Goal: Find contact information: Find contact information

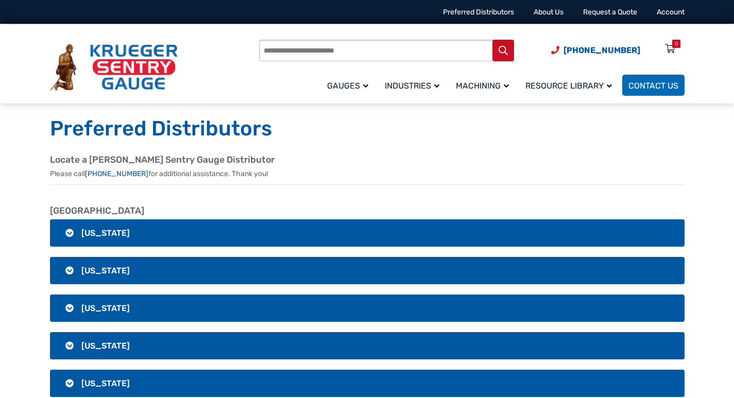
click at [68, 233] on h3 "[US_STATE]" at bounding box center [367, 233] width 635 height 27
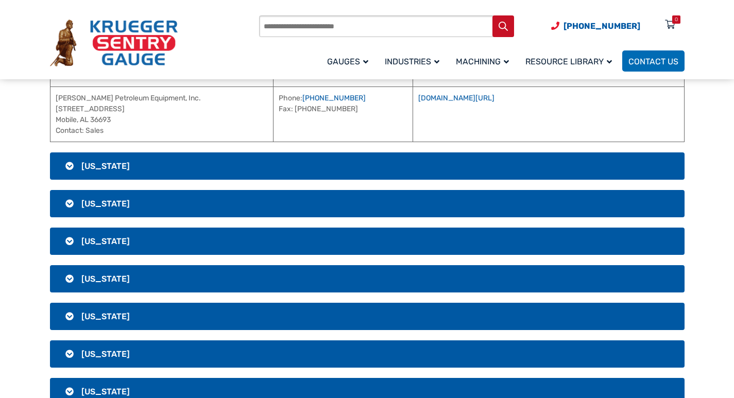
scroll to position [309, 0]
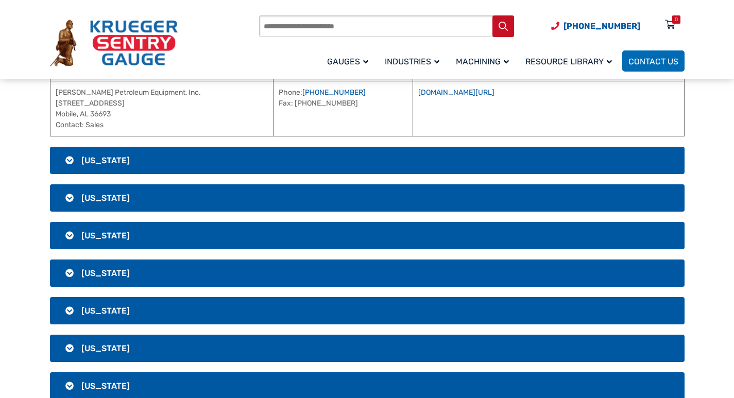
click at [89, 163] on span "[US_STATE]" at bounding box center [105, 161] width 48 height 10
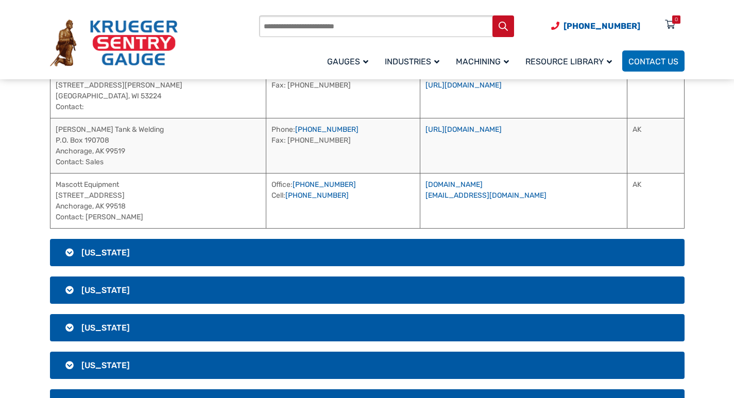
scroll to position [258, 0]
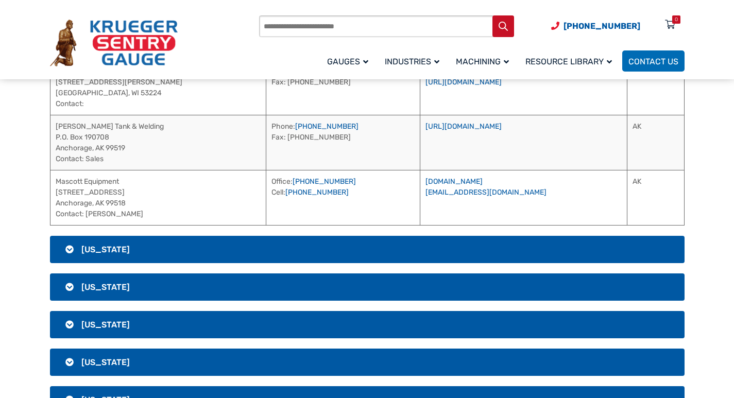
click at [265, 256] on h3 "[US_STATE]" at bounding box center [367, 249] width 635 height 27
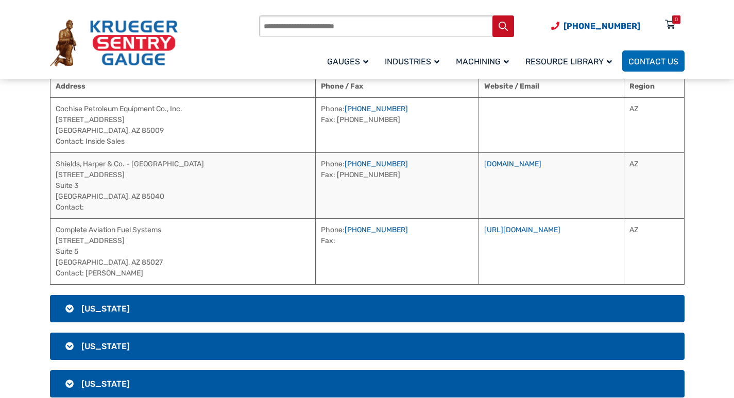
click at [290, 305] on h3 "[US_STATE]" at bounding box center [367, 308] width 635 height 27
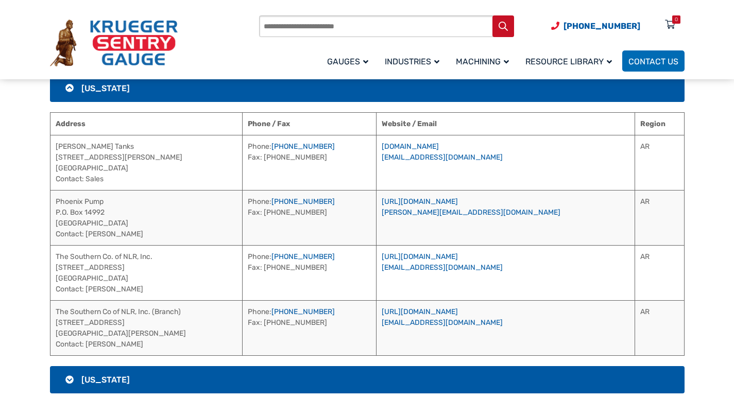
scroll to position [567, 0]
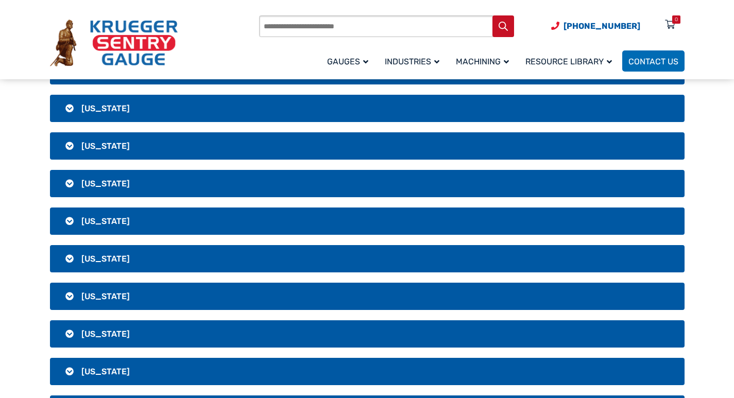
click at [189, 145] on h3 "[US_STATE]" at bounding box center [367, 145] width 635 height 27
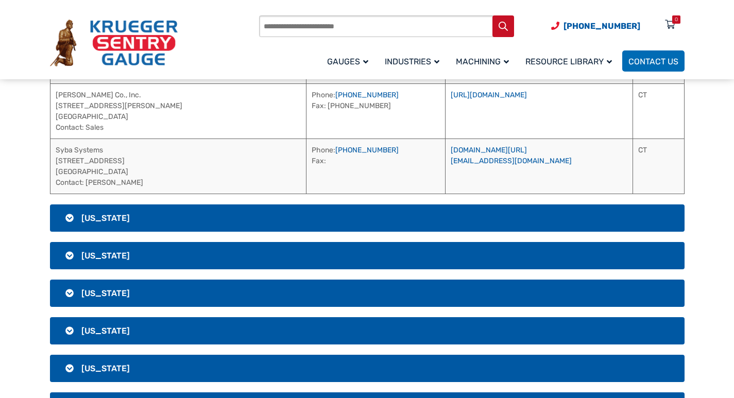
scroll to position [618, 0]
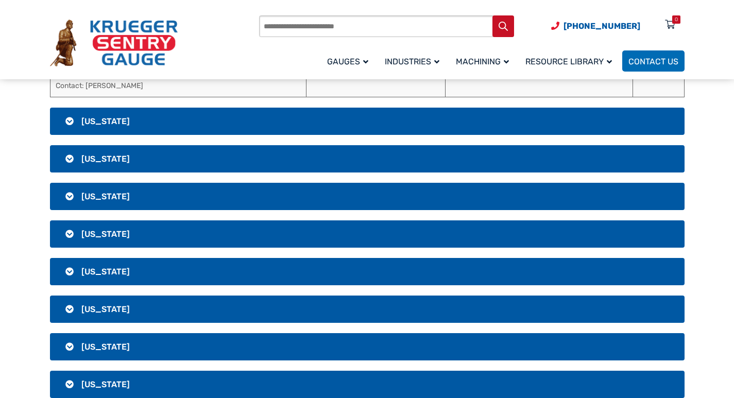
click at [111, 124] on span "[US_STATE]" at bounding box center [105, 121] width 48 height 10
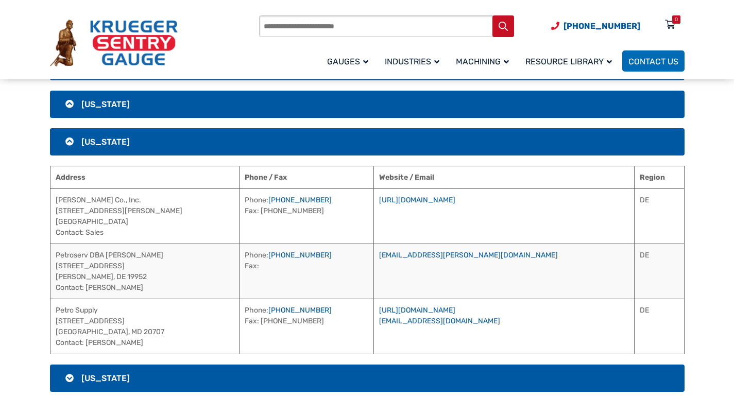
scroll to position [361, 0]
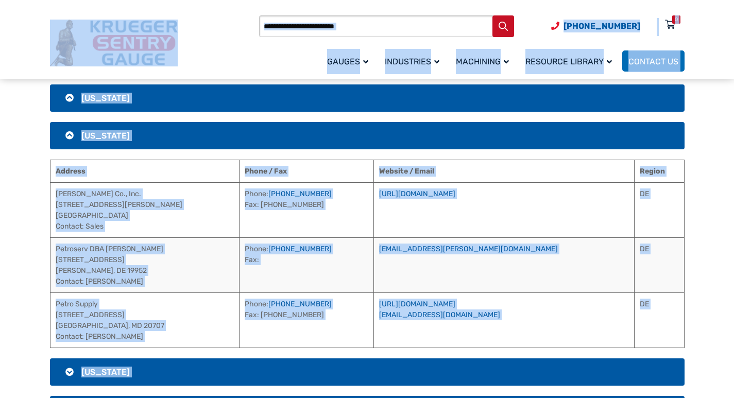
copy body "Lore ip Dolorsi (302) 490-5456 Ametconse Adipiscingel Seddo Ei Tempori u Labor …"
click at [219, 36] on div "Products search [PHONE_NUMBER] Menu 0 Menu Account [GEOGRAPHIC_DATA] Liquid Lev…" at bounding box center [367, 43] width 635 height 60
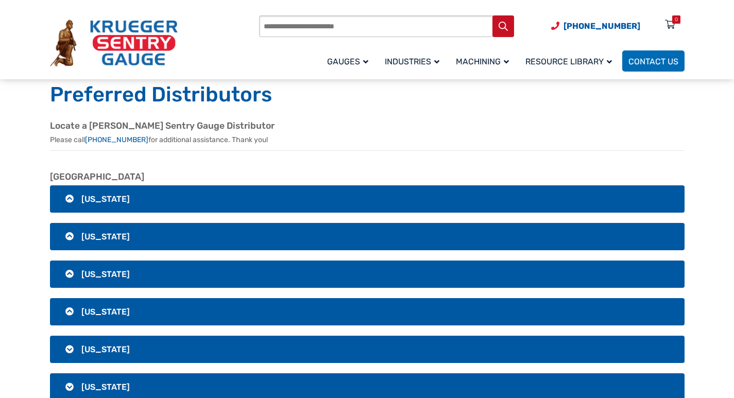
scroll to position [0, 0]
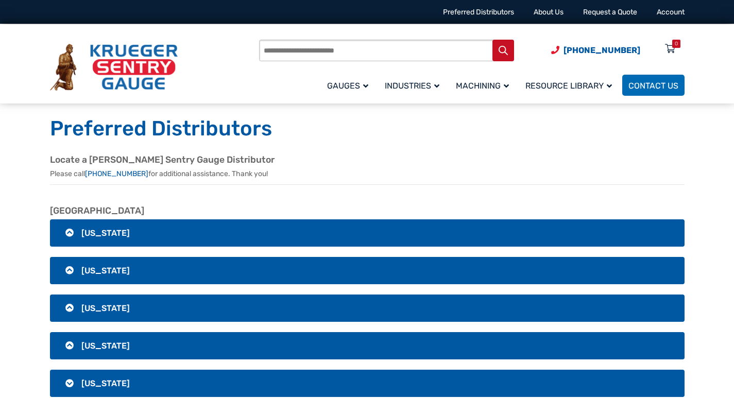
click at [311, 229] on h3 "[US_STATE]" at bounding box center [367, 233] width 635 height 27
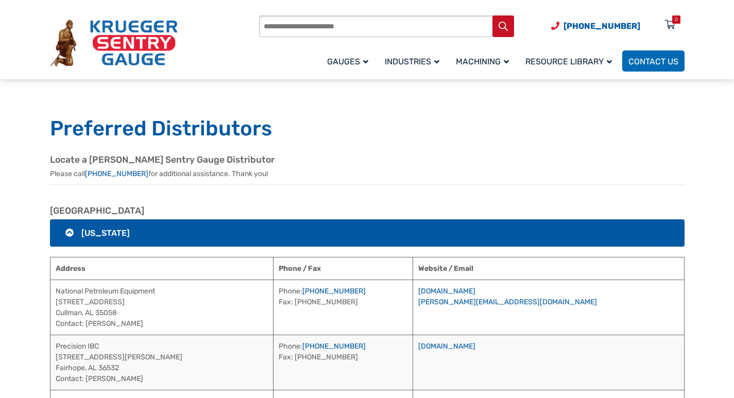
scroll to position [155, 0]
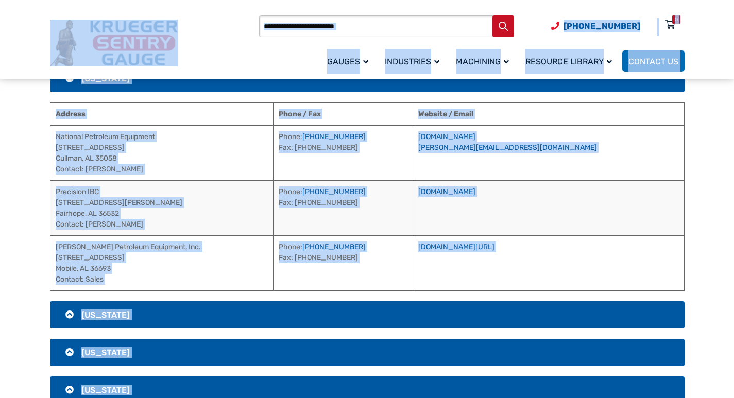
copy body "Lore ip Dolorsi (302) 490-5456 Ametconse Adipiscingel Seddo Ei Tempori u Labor …"
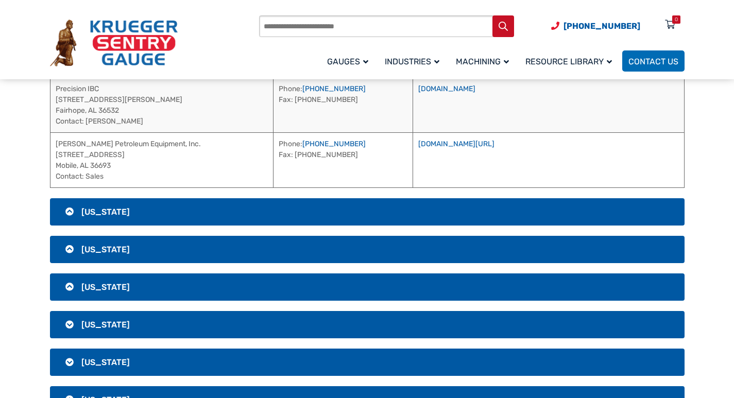
scroll to position [206, 0]
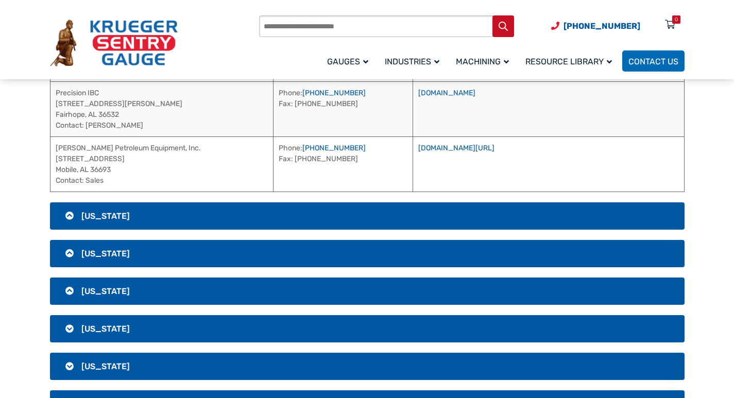
scroll to position [258, 0]
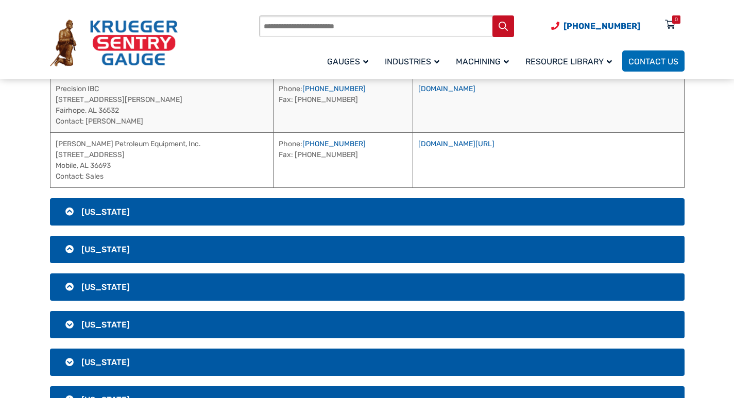
click at [199, 209] on h3 "[US_STATE]" at bounding box center [367, 211] width 635 height 27
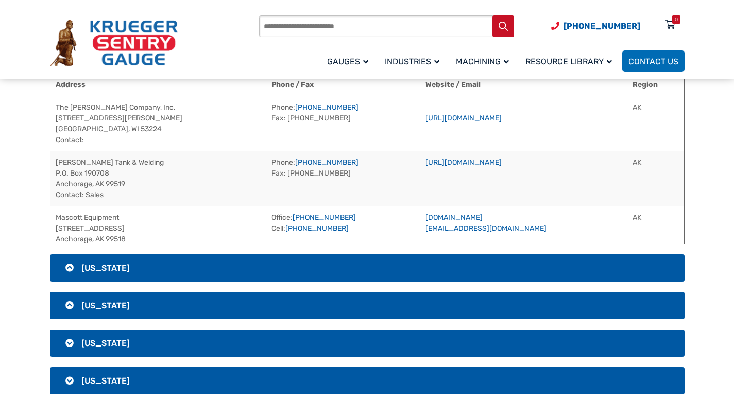
scroll to position [247, 0]
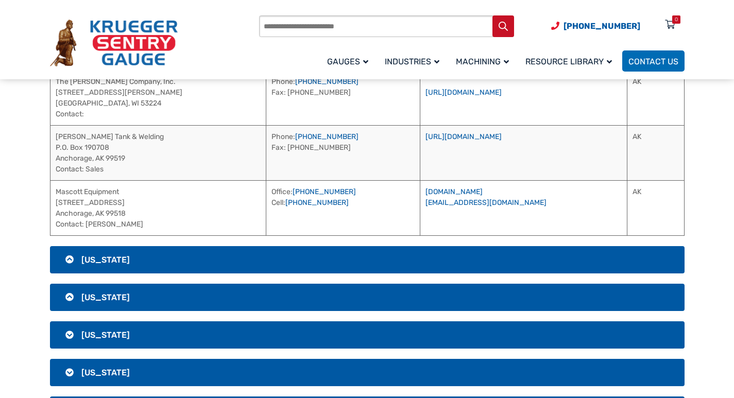
click at [208, 255] on h3 "[US_STATE]" at bounding box center [367, 259] width 635 height 27
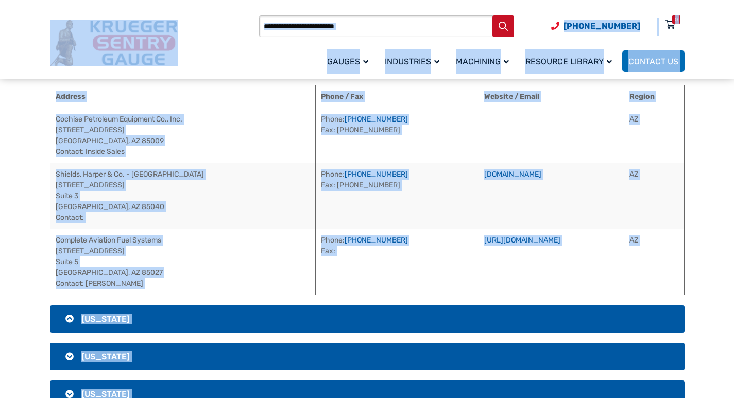
copy body "Lore ip Dolorsi (302) 490-5456 Ametconse Adipiscingel Seddo Ei Tempori u Labor …"
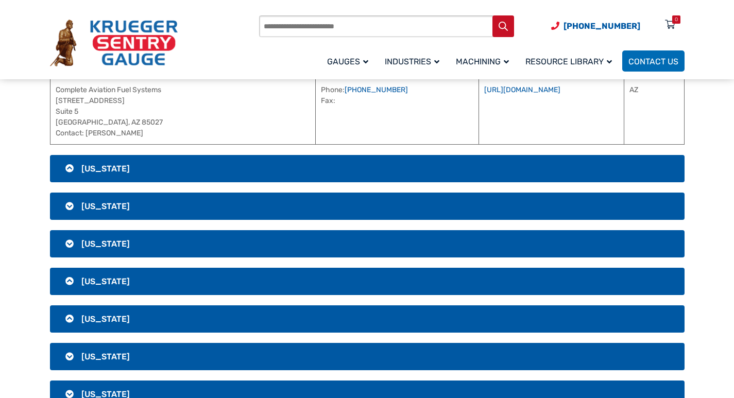
scroll to position [402, 0]
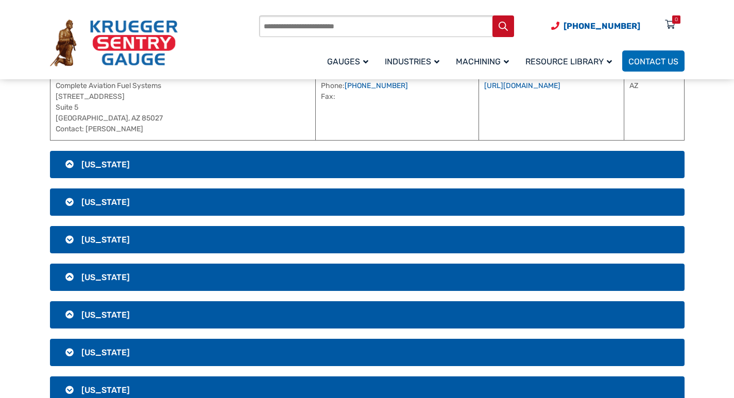
click at [404, 164] on h3 "[US_STATE]" at bounding box center [367, 164] width 635 height 27
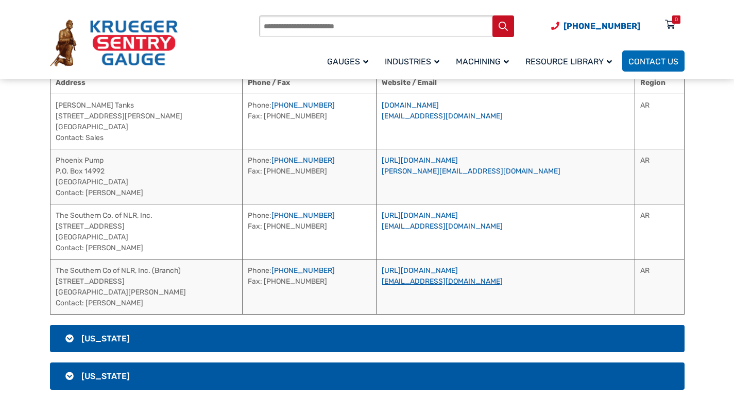
scroll to position [247, 0]
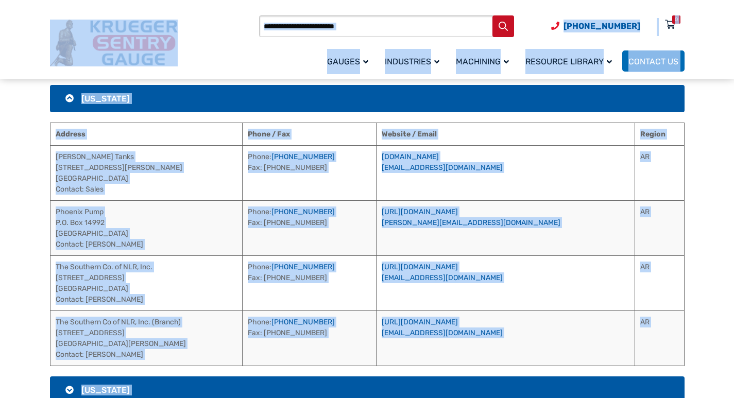
copy body "Lore ip Dolorsi (302) 490-5456 Ametconse Adipiscingel Seddo Ei Tempori u Labor …"
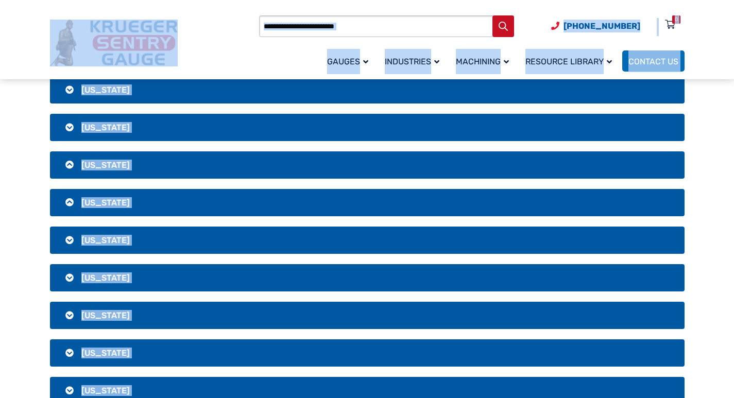
scroll to position [441, 0]
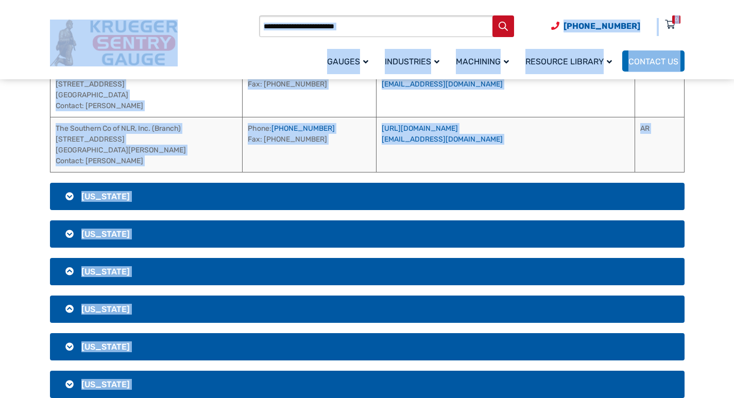
click at [585, 185] on h3 "[US_STATE]" at bounding box center [367, 196] width 635 height 27
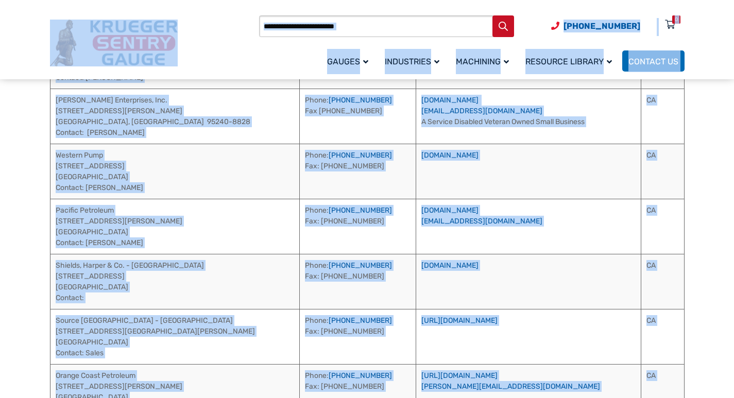
drag, startPoint x: 0, startPoint y: 206, endPoint x: 6, endPoint y: 209, distance: 6.7
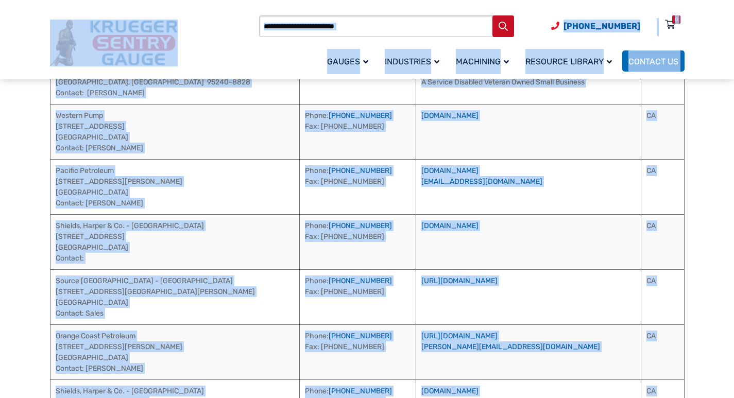
scroll to position [493, 0]
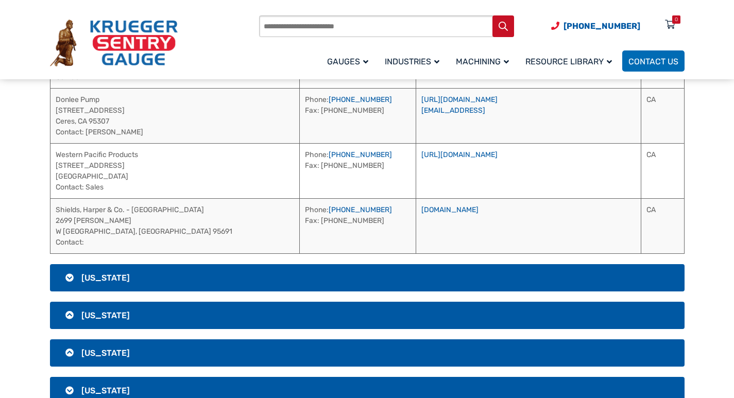
scroll to position [956, 0]
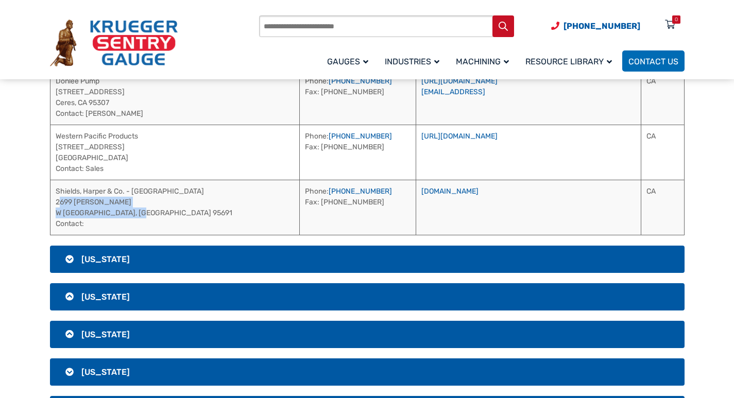
drag, startPoint x: 56, startPoint y: 199, endPoint x: 132, endPoint y: 208, distance: 76.3
click at [140, 208] on td "Shields, Harper & Co. - [GEOGRAPHIC_DATA] [STREET_ADDRESS] Contact:" at bounding box center [175, 207] width 250 height 55
copy td "[STREET_ADDRESS]"
click at [142, 257] on h3 "[US_STATE]" at bounding box center [367, 259] width 635 height 27
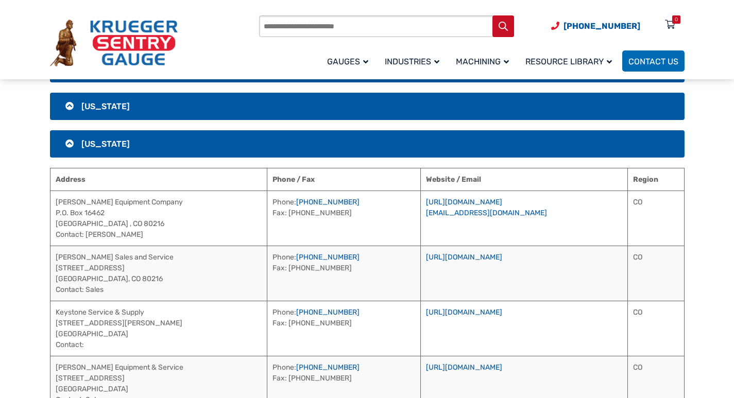
scroll to position [267, 0]
